Goal: Transaction & Acquisition: Purchase product/service

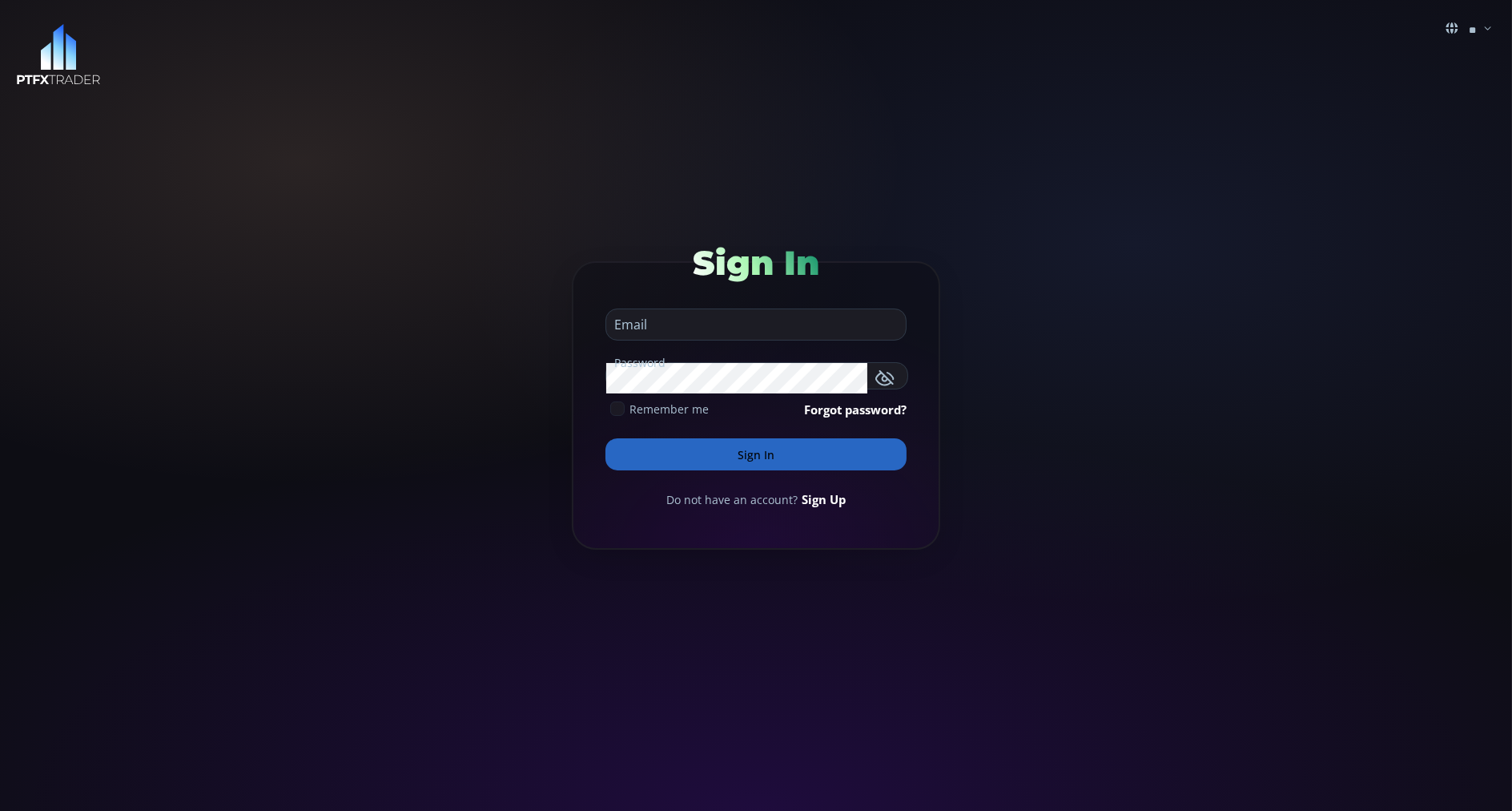
type input "**********"
click at [623, 443] on button "Sign In" at bounding box center [756, 454] width 301 height 32
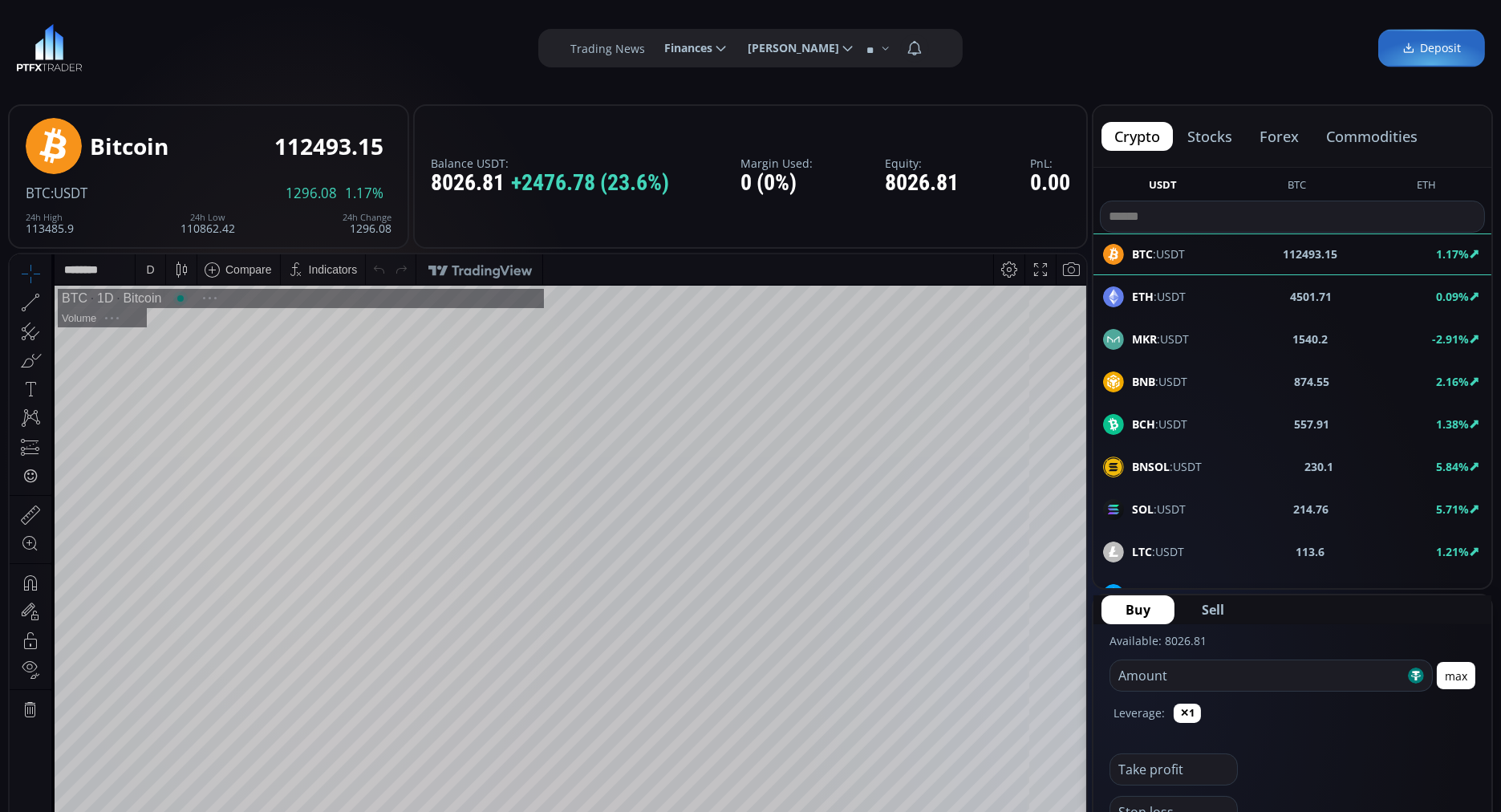
scroll to position [217, 0]
click at [1352, 137] on button "commodities" at bounding box center [1372, 137] width 117 height 29
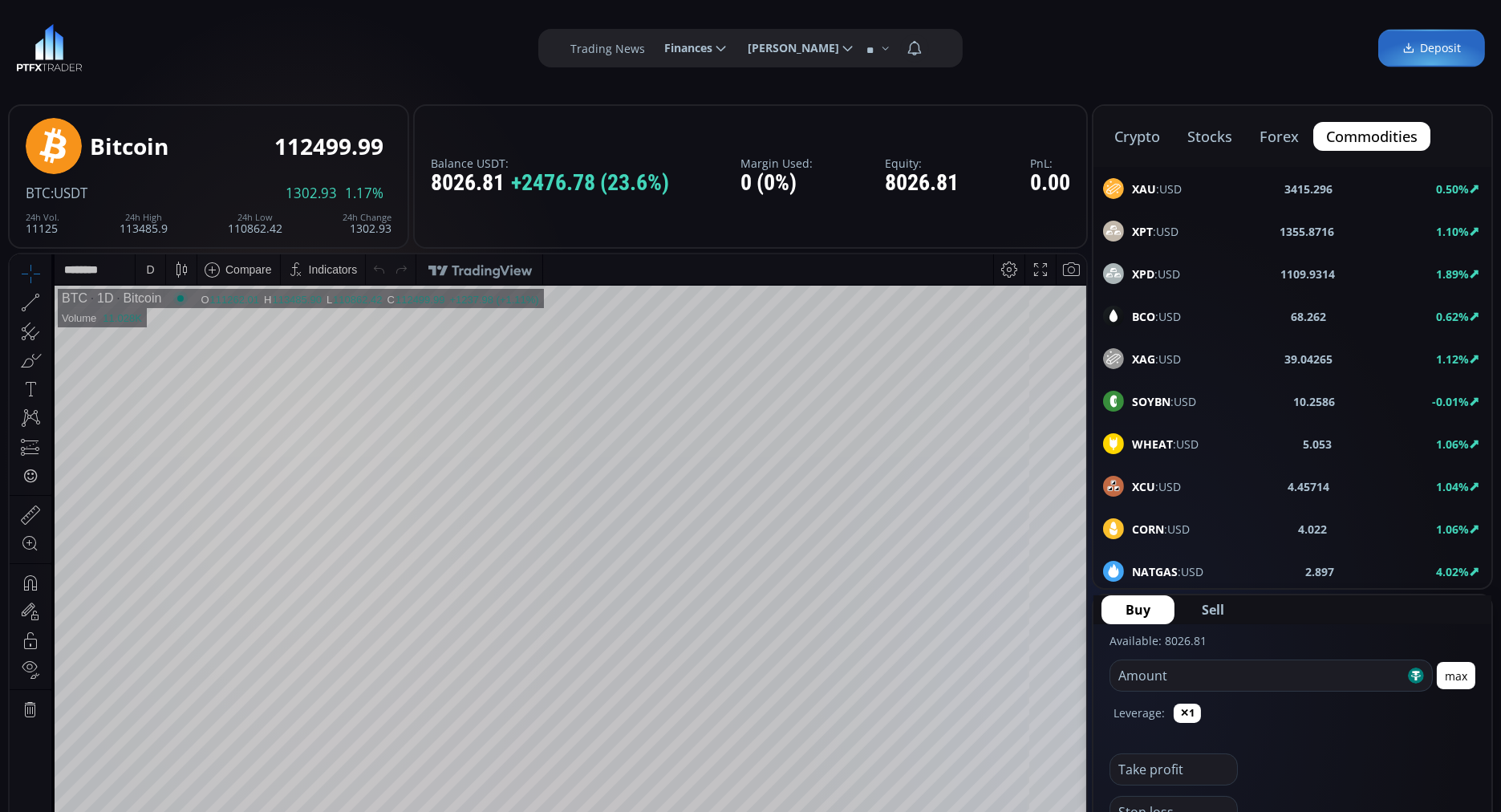
click at [1143, 312] on b "BCO" at bounding box center [1143, 316] width 23 height 15
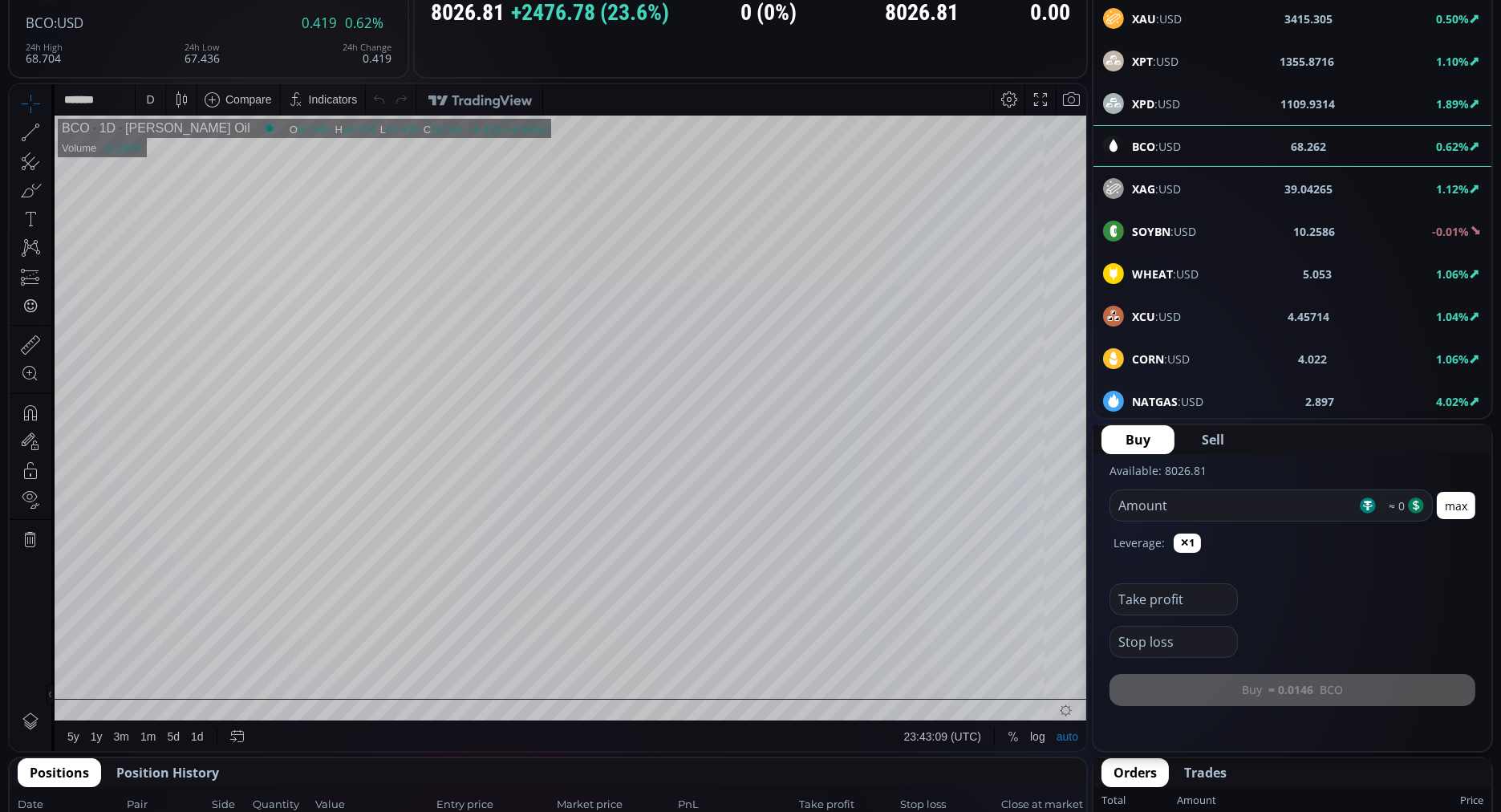
scroll to position [148, 0]
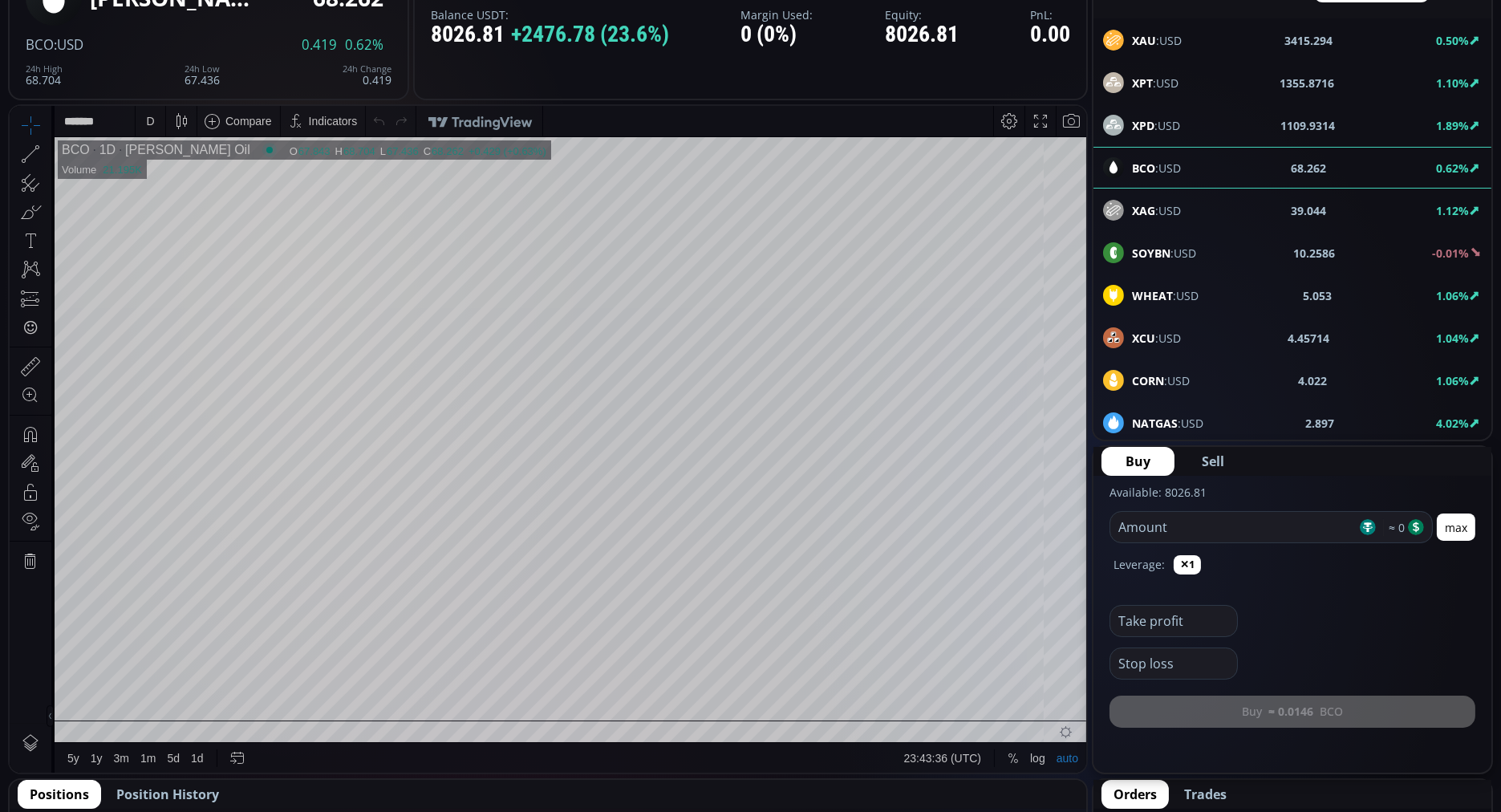
click at [1255, 613] on div "Take profit" at bounding box center [1291, 616] width 366 height 42
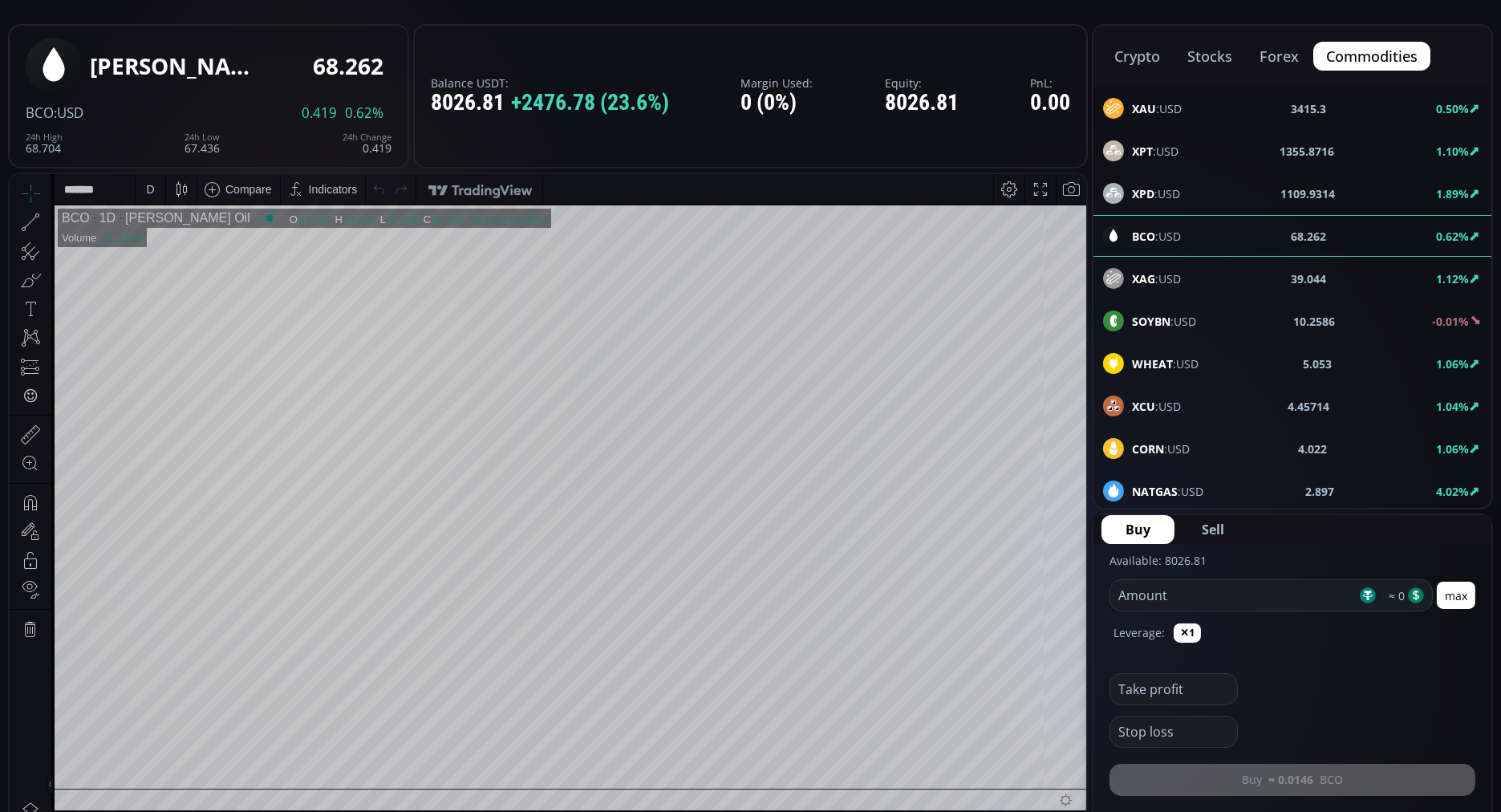
scroll to position [78, 0]
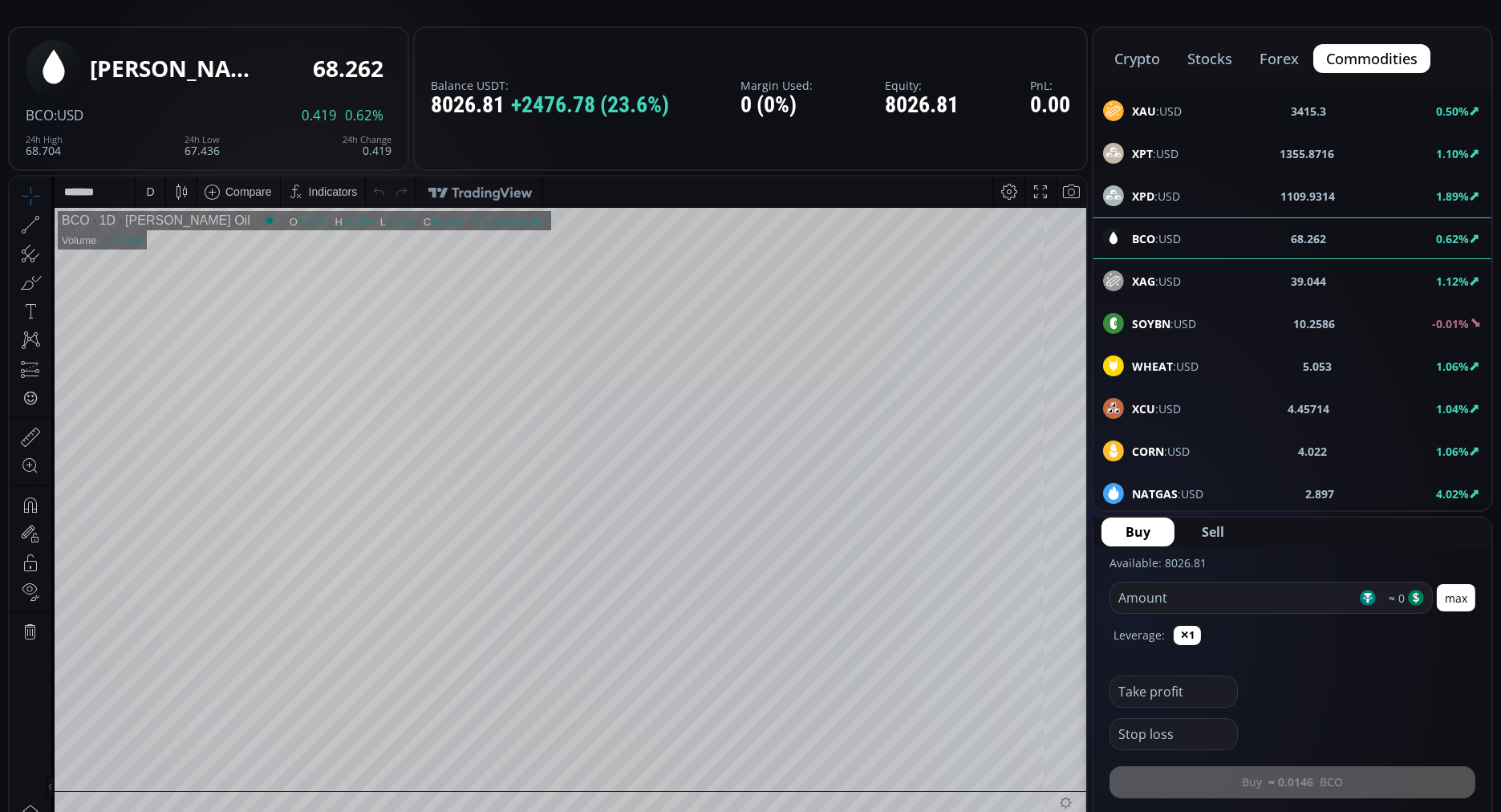
click at [1255, 613] on div "Leverage: ✕1" at bounding box center [1291, 639] width 366 height 52
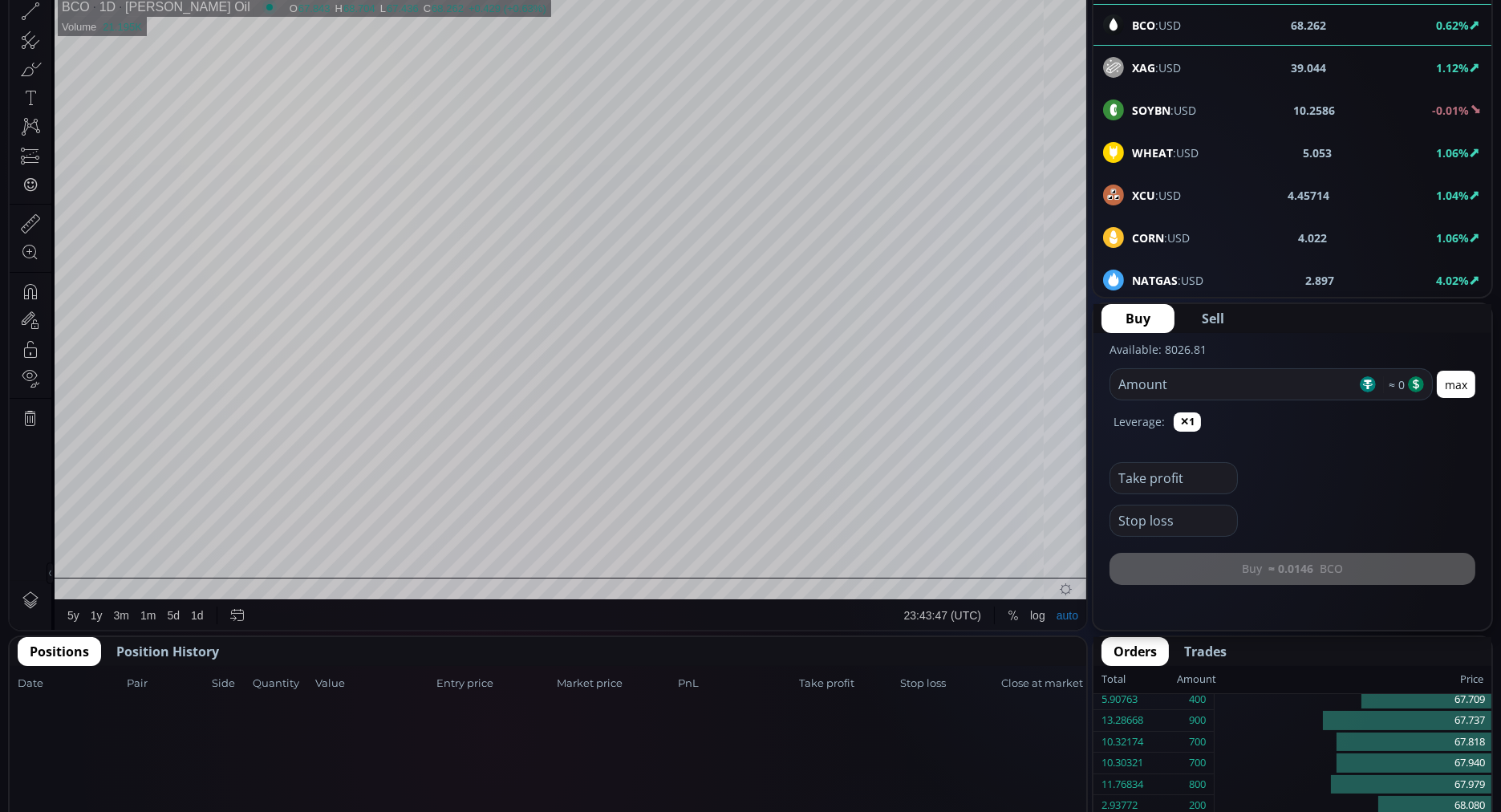
scroll to position [292, 0]
click at [167, 647] on span "Position History" at bounding box center [167, 650] width 103 height 20
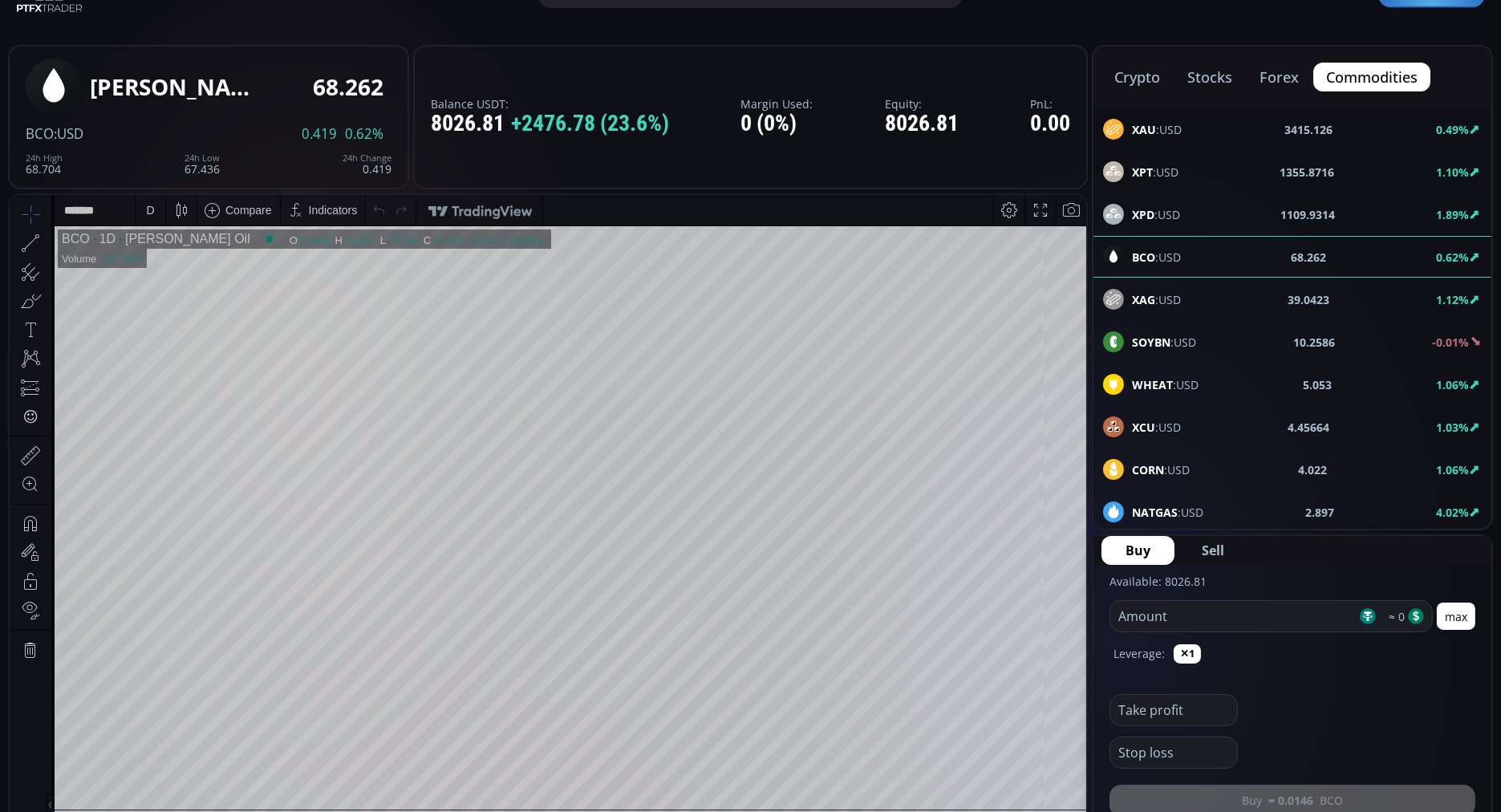
scroll to position [59, 0]
